Goal: Information Seeking & Learning: Compare options

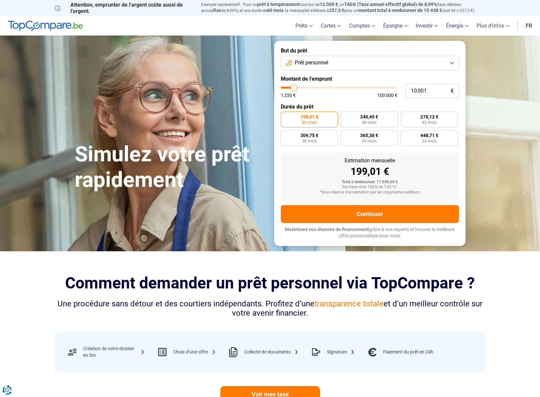
type input "11 000"
type input "11000"
type input "12 500"
type input "12500"
type input "13 250"
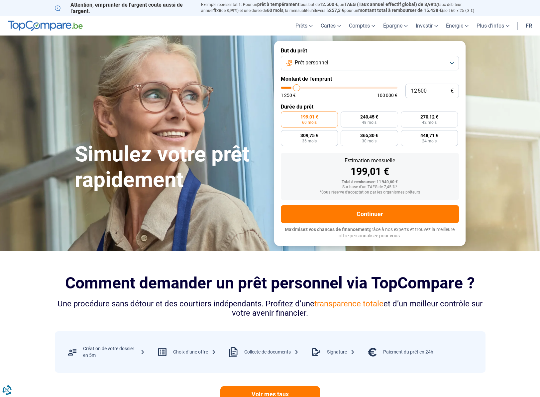
type input "13250"
type input "14 250"
type input "14250"
type input "15 000"
type input "15000"
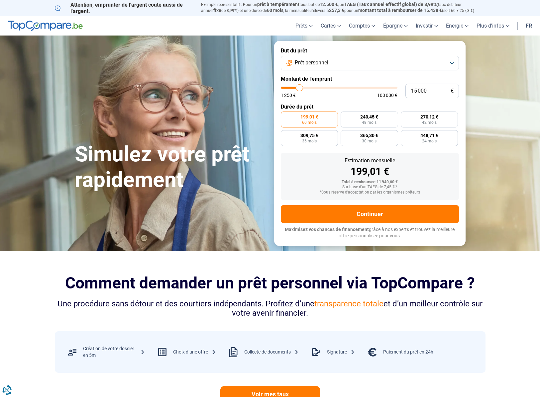
type input "17 250"
type input "17250"
type input "20 750"
type input "20750"
type input "24 250"
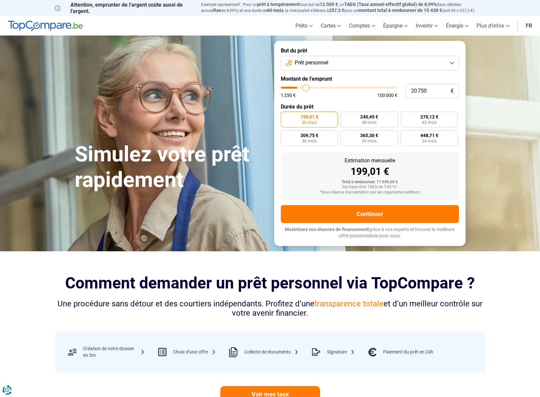
type input "24250"
type input "27 750"
type input "27750"
type input "32 500"
type input "32500"
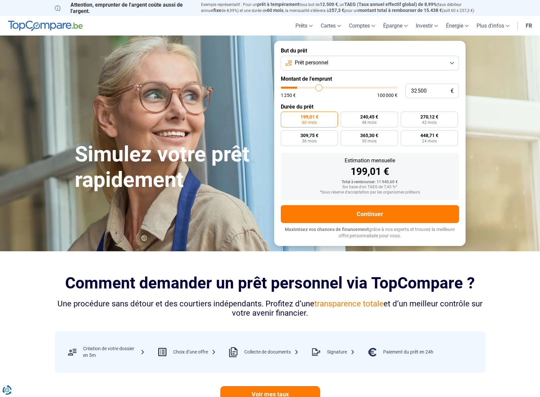
type input "39 000"
type input "39000"
type input "41 750"
type input "41750"
type input "43 000"
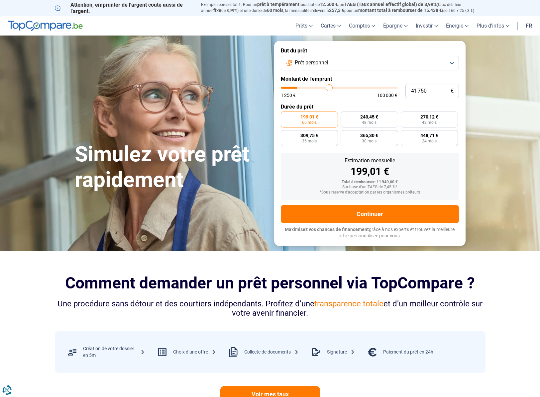
type input "43000"
type input "44 000"
type input "44000"
type input "45 000"
type input "45000"
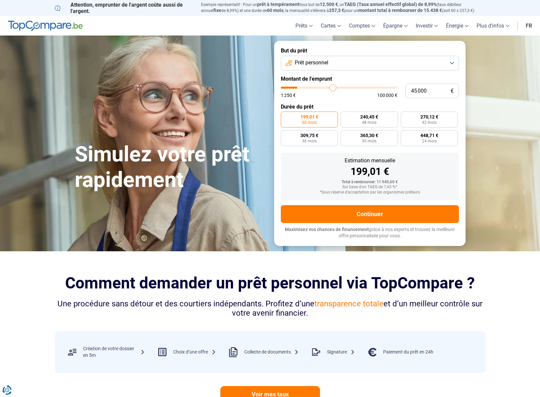
type input "45 750"
type input "45750"
type input "46 500"
type input "46500"
type input "48 250"
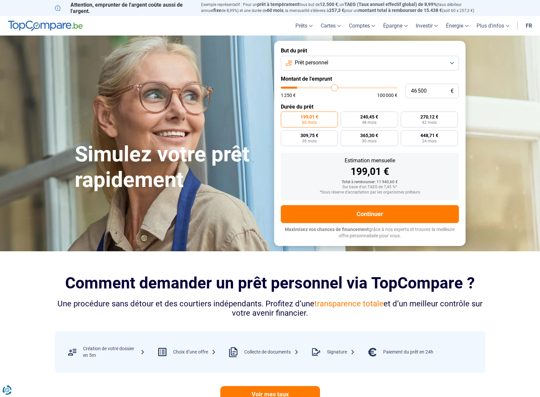
type input "48250"
type input "50 000"
type input "50000"
type input "51 250"
type input "51250"
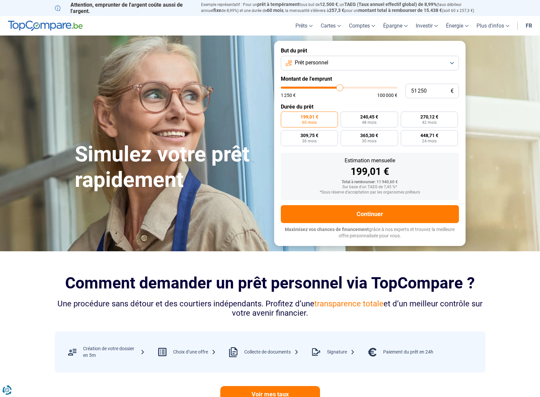
type input "52 000"
type input "52000"
type input "53 250"
type input "53250"
type input "54 000"
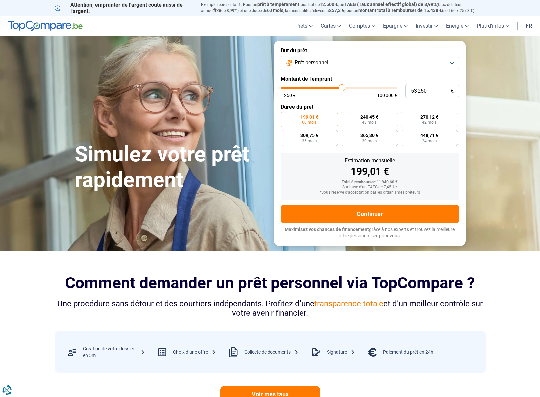
type input "54000"
type input "55 000"
type input "55000"
type input "56 000"
type input "56000"
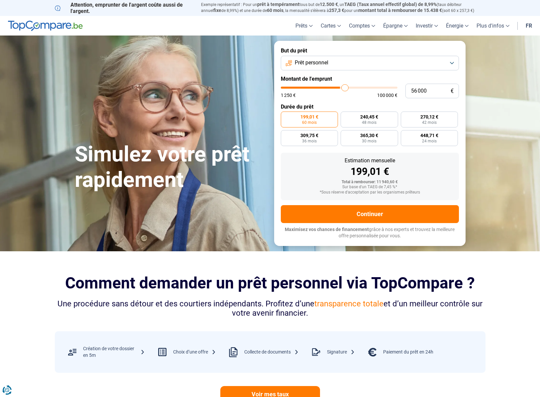
type input "57 500"
type input "57500"
type input "57 750"
type input "57750"
type input "58 000"
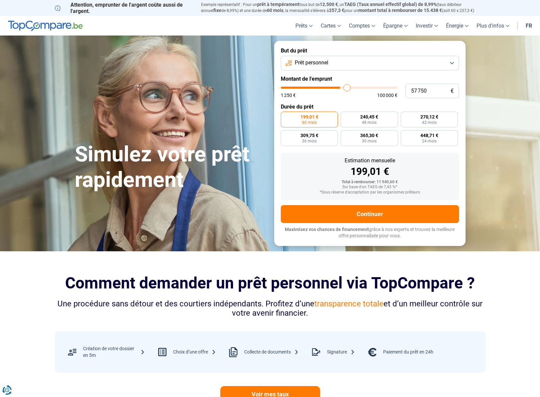
type input "58000"
type input "58 750"
type input "58750"
type input "59 250"
type input "59250"
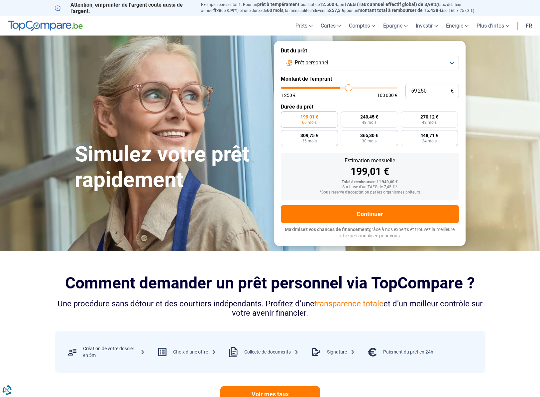
type input "59 750"
type input "59750"
type input "60 000"
type input "60000"
type input "59 500"
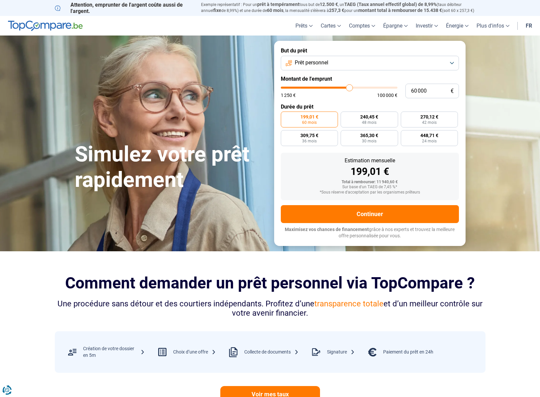
type input "59500"
type input "59 250"
type input "59250"
type input "58 750"
type input "58750"
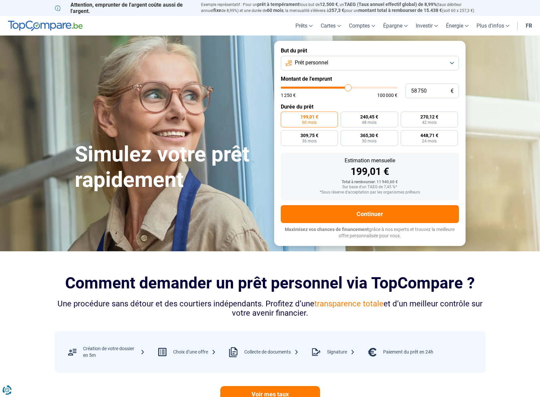
type input "58 500"
type input "58500"
type input "58 250"
type input "58250"
type input "58 000"
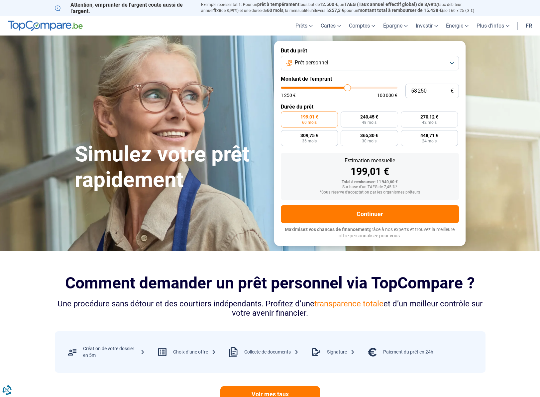
type input "58000"
type input "57 750"
type input "57750"
type input "57 250"
type input "57250"
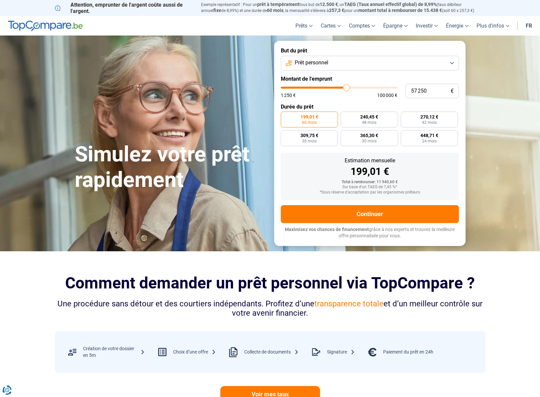
type input "57 000"
type input "57000"
type input "56 750"
type input "56750"
type input "56 500"
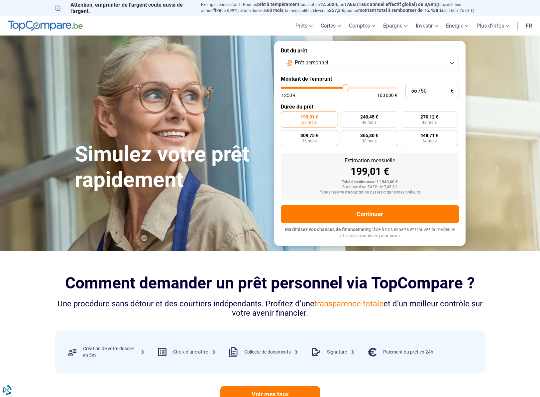
type input "56500"
type input "56 250"
type input "56250"
type input "56 000"
type input "56000"
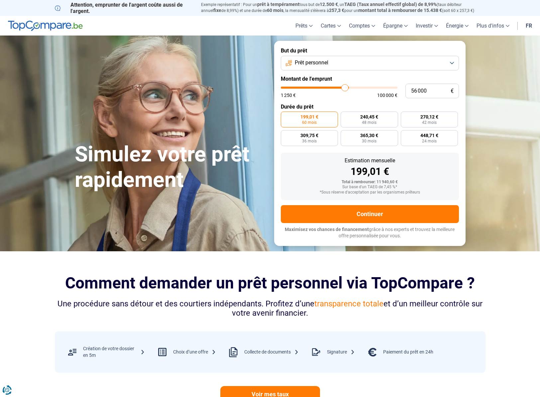
type input "55 750"
type input "55750"
type input "55 500"
type input "55500"
type input "55 250"
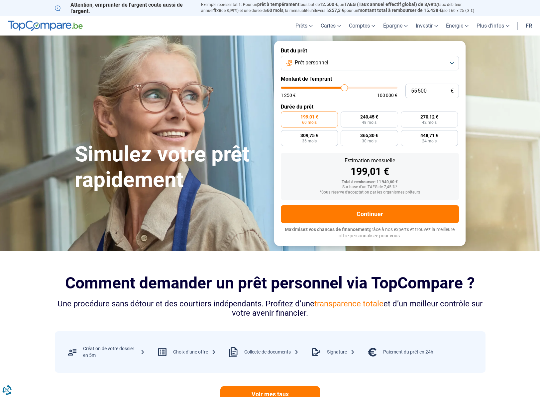
type input "55250"
type input "55 000"
type input "55000"
type input "54 750"
type input "54750"
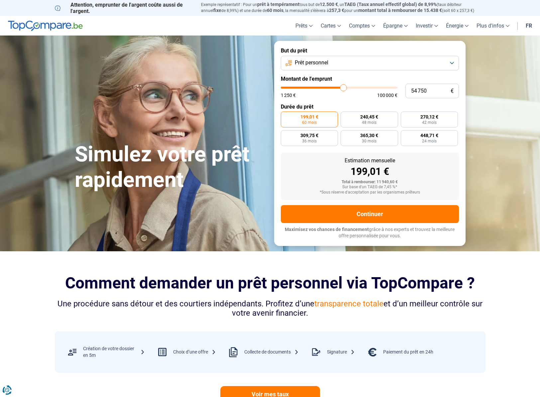
type input "53 500"
type input "53500"
type input "53 250"
type input "53250"
type input "53 000"
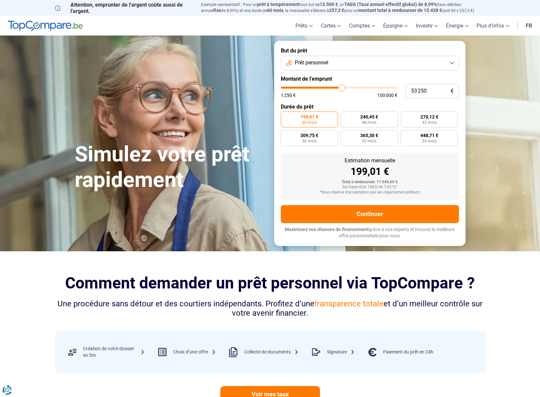
type input "53000"
type input "52 500"
type input "52500"
type input "52 250"
type input "52250"
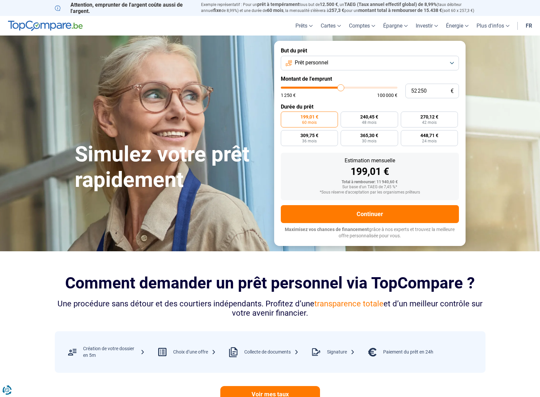
type input "52 000"
type input "52000"
type input "51 750"
type input "51750"
type input "51 250"
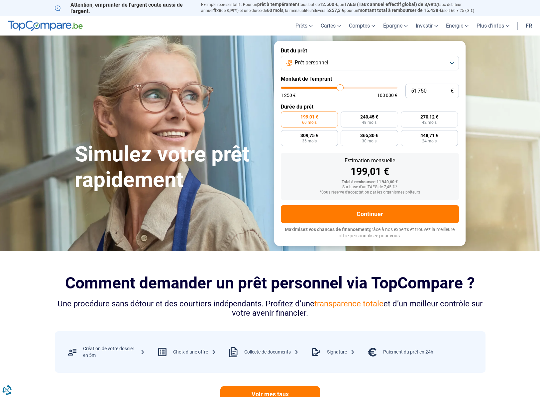
type input "51250"
type input "50 750"
type input "50750"
type input "50 500"
type input "50500"
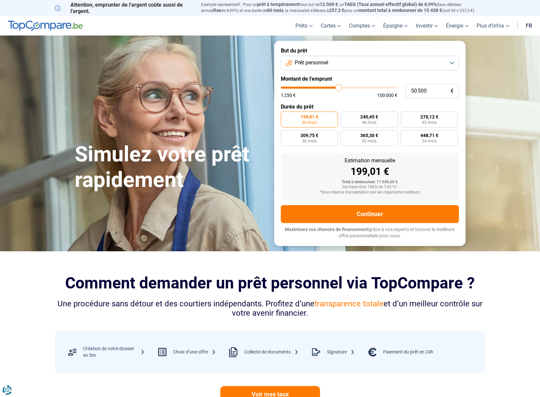
type input "50 250"
type input "50250"
type input "50 000"
type input "50000"
type input "49 750"
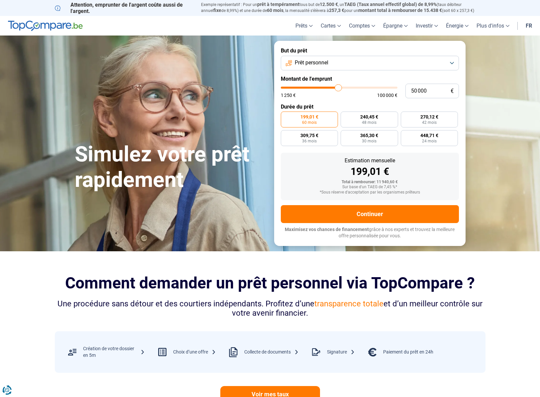
type input "49750"
type input "49 500"
type input "49500"
type input "49 250"
type input "49250"
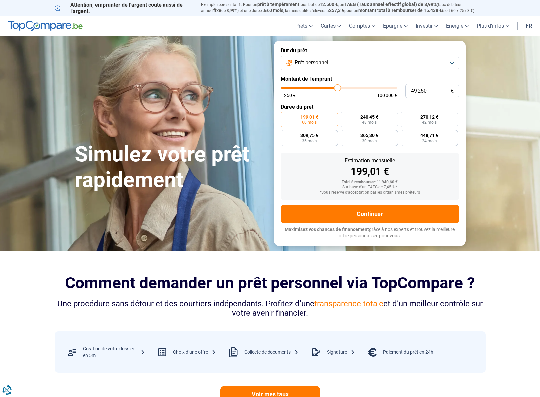
type input "49 000"
type input "49000"
type input "48 750"
type input "48750"
type input "48 500"
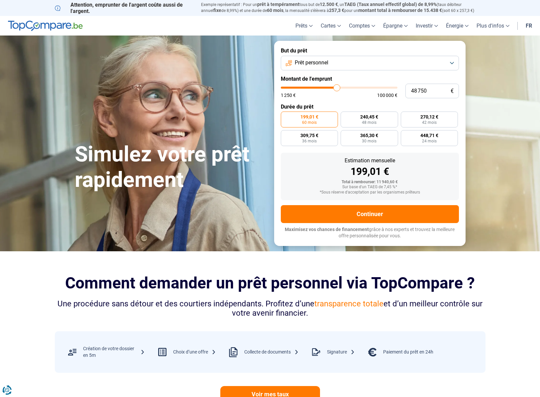
type input "48500"
type input "48 250"
type input "48250"
type input "48 000"
type input "48000"
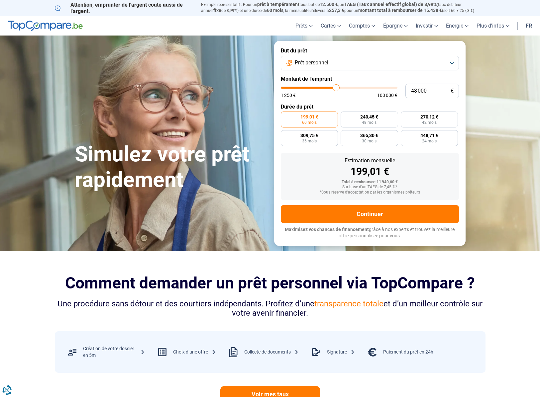
type input "47 750"
type input "47750"
type input "47 500"
type input "47500"
type input "47 250"
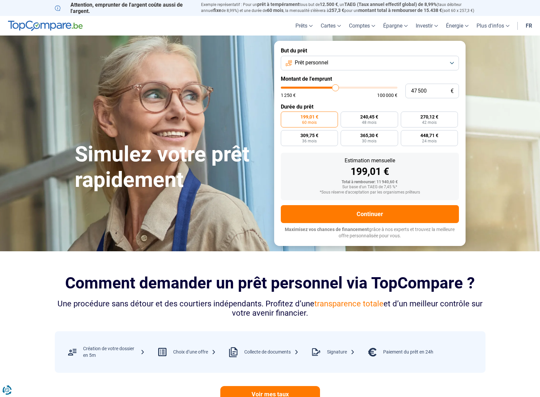
type input "47250"
type input "47 000"
type input "47000"
type input "46 750"
type input "46750"
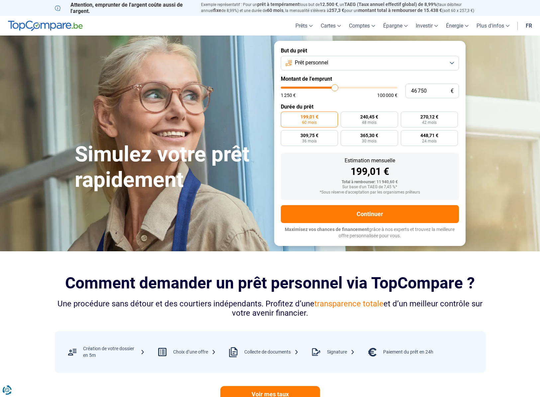
type input "45 750"
type input "45750"
type input "45 500"
type input "45500"
type input "45 250"
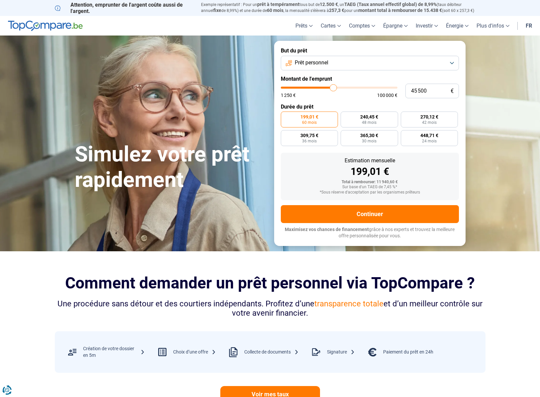
type input "45250"
type input "45 000"
type input "45000"
type input "44 750"
type input "44750"
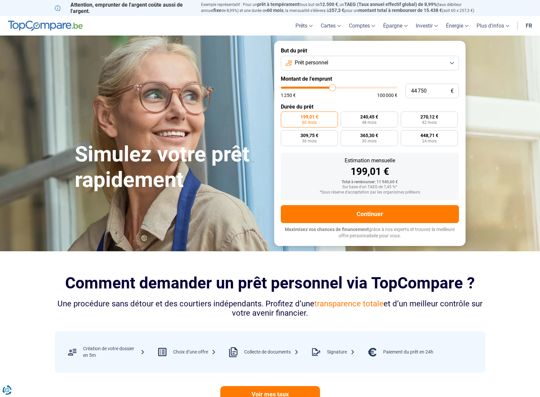
type input "44 500"
type input "44500"
type input "44 250"
type input "44250"
type input "44 000"
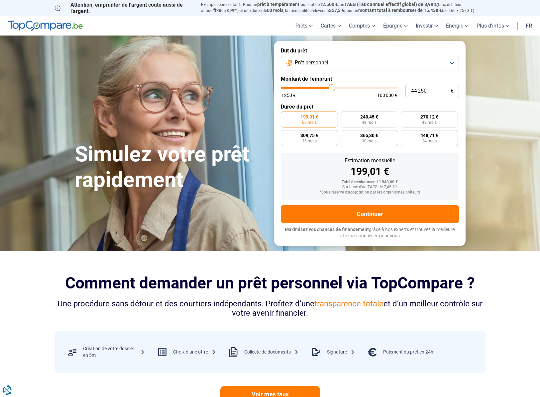
type input "44000"
type input "43 750"
type input "43750"
type input "43 500"
type input "43500"
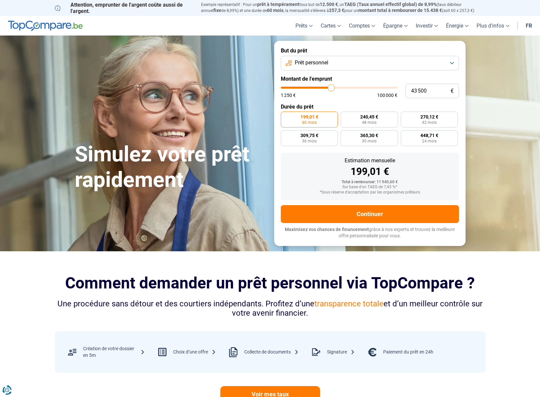
type input "43 250"
type input "43250"
type input "43 000"
type input "43000"
type input "42 750"
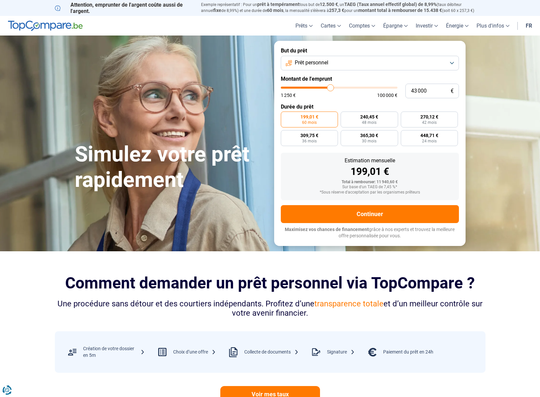
type input "42750"
type input "42 500"
type input "42500"
type input "42 250"
type input "42250"
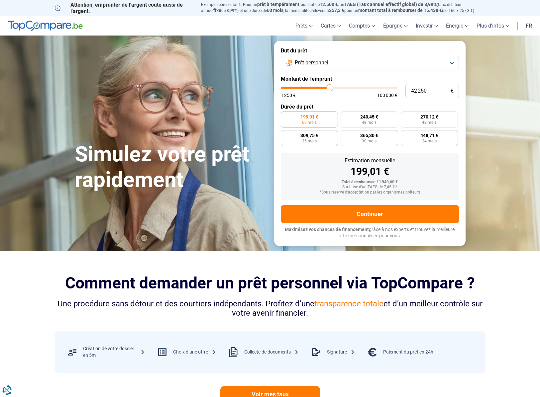
type input "42 000"
type input "42000"
type input "41 750"
type input "41750"
type input "41 500"
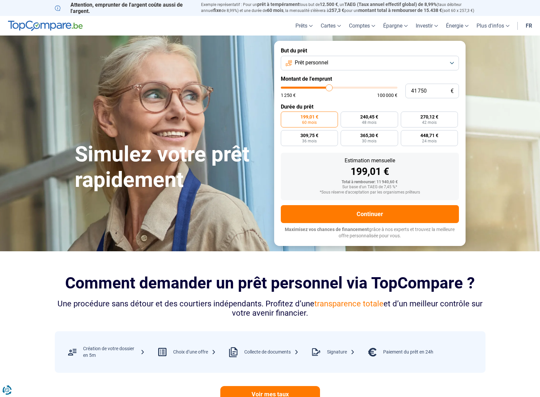
type input "41500"
type input "41 250"
type input "41250"
type input "41 000"
type input "41000"
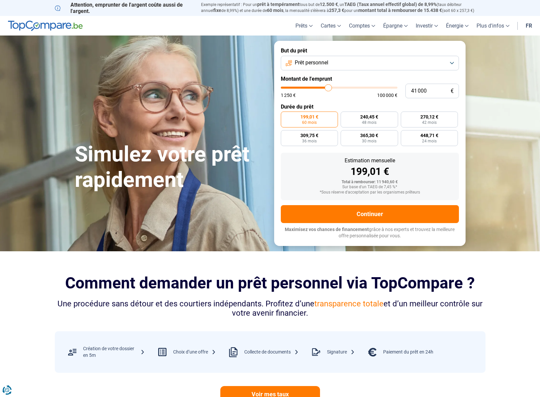
type input "40 750"
type input "40750"
type input "40 500"
type input "40500"
type input "40 250"
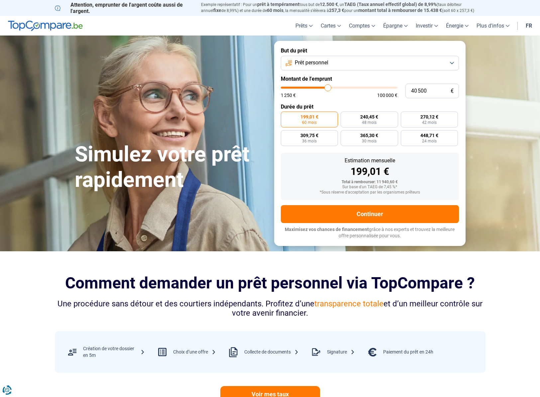
type input "40250"
type input "40 000"
type input "40000"
type input "39 750"
type input "39750"
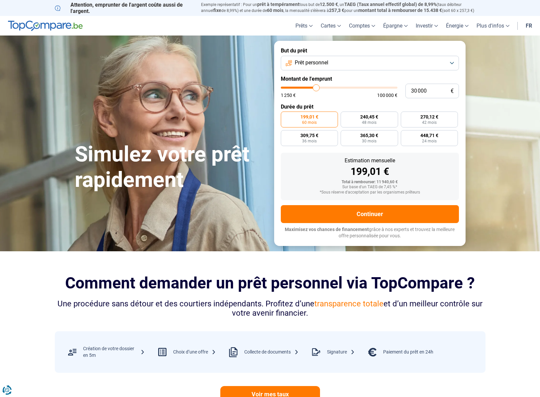
drag, startPoint x: 295, startPoint y: 89, endPoint x: 316, endPoint y: 85, distance: 21.2
click at [316, 87] on input "range" at bounding box center [339, 88] width 117 height 2
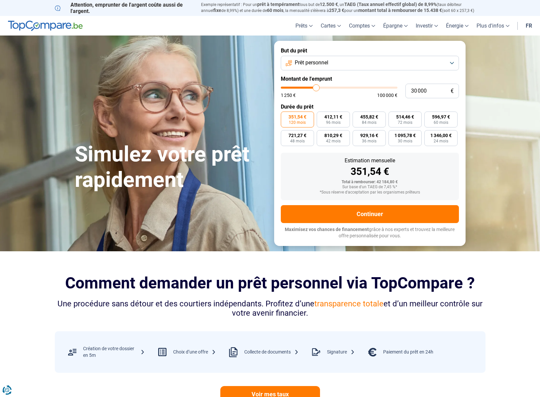
click at [376, 63] on button "Prêt personnel" at bounding box center [370, 63] width 178 height 15
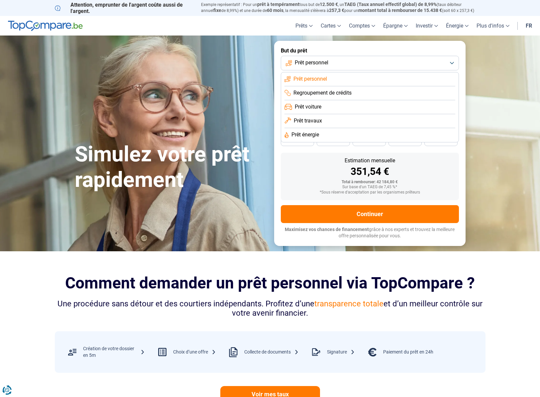
click at [349, 128] on li "Prêt travaux" at bounding box center [369, 135] width 171 height 14
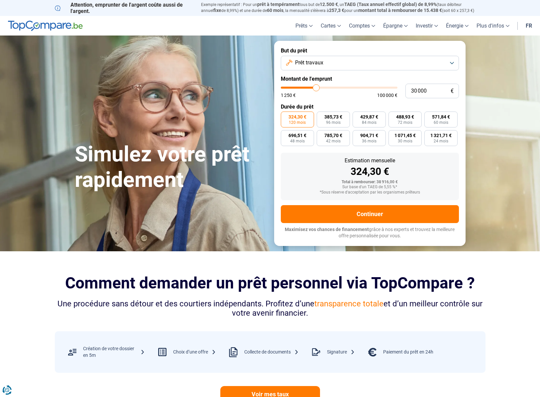
click at [384, 73] on form "But du prêt Prêt travaux Montant de l'emprunt 30 000 € 1 250 € 100 000 € Durée …" at bounding box center [369, 143] width 191 height 205
click at [385, 71] on form "But du prêt Prêt travaux Montant de l'emprunt 30 000 € 1 250 € 100 000 € Durée …" at bounding box center [369, 143] width 191 height 205
click at [385, 75] on form "But du prêt Prêt travaux Montant de l'emprunt 30 000 € 1 250 € 100 000 € Durée …" at bounding box center [369, 143] width 191 height 205
click at [386, 72] on form "But du prêt Prêt travaux Montant de l'emprunt 30 000 € 1 250 € 100 000 € Durée …" at bounding box center [369, 143] width 191 height 205
click at [385, 64] on button "Prêt travaux" at bounding box center [370, 63] width 178 height 15
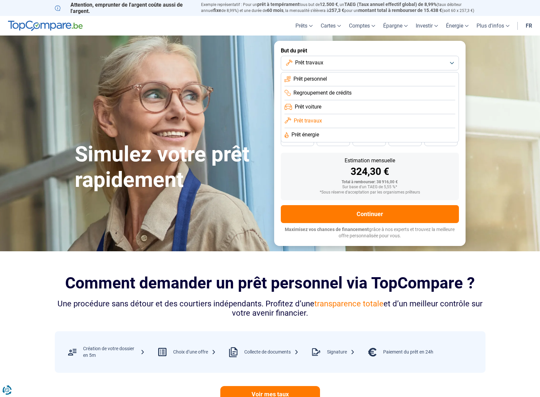
click at [319, 133] on span "Prêt énergie" at bounding box center [305, 134] width 28 height 7
